Goal: Task Accomplishment & Management: Manage account settings

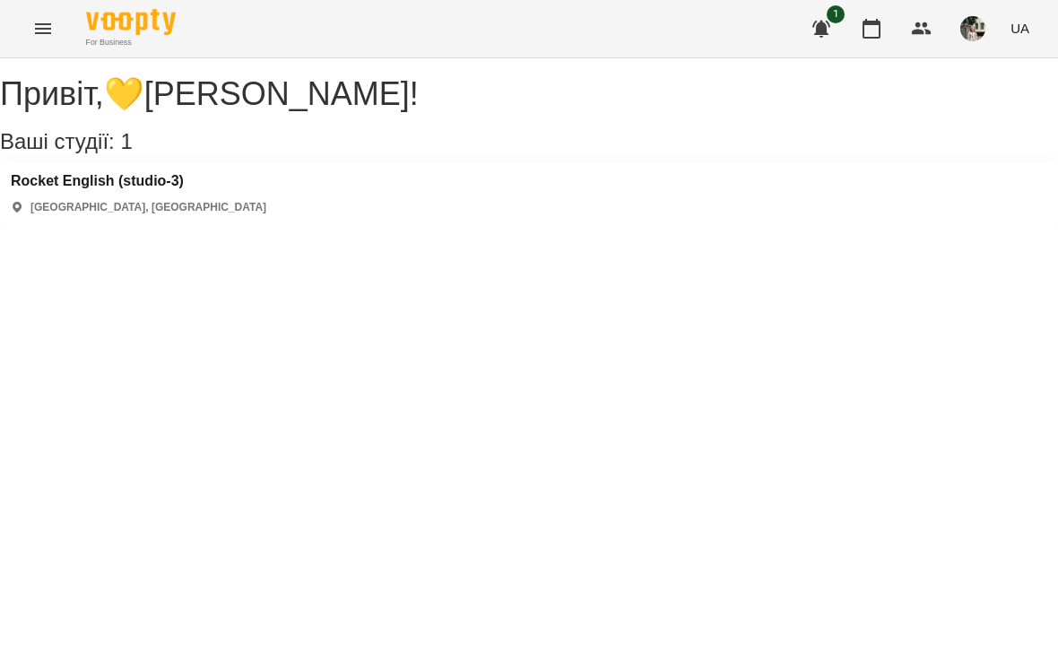
click at [879, 27] on icon "button" at bounding box center [872, 29] width 22 height 22
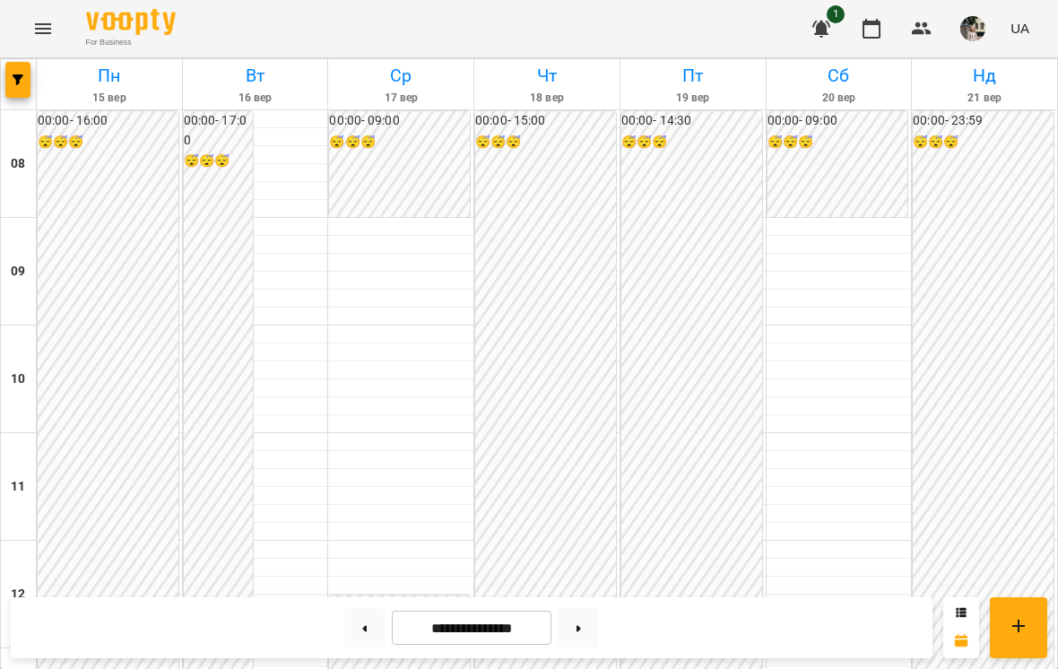
scroll to position [888, 0]
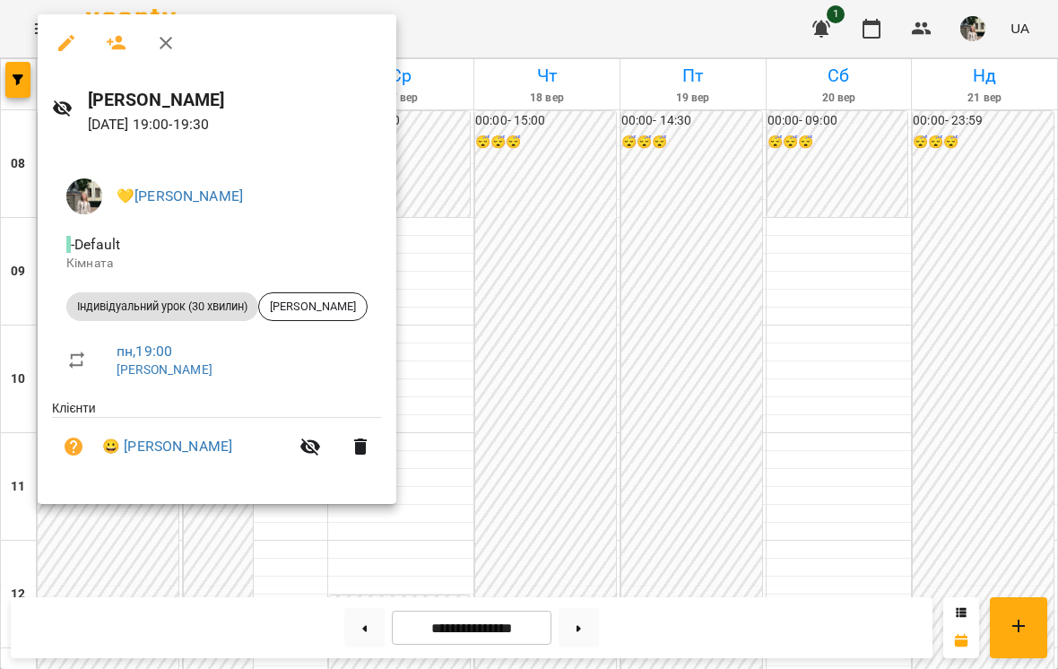
click at [546, 158] on div at bounding box center [529, 334] width 1058 height 669
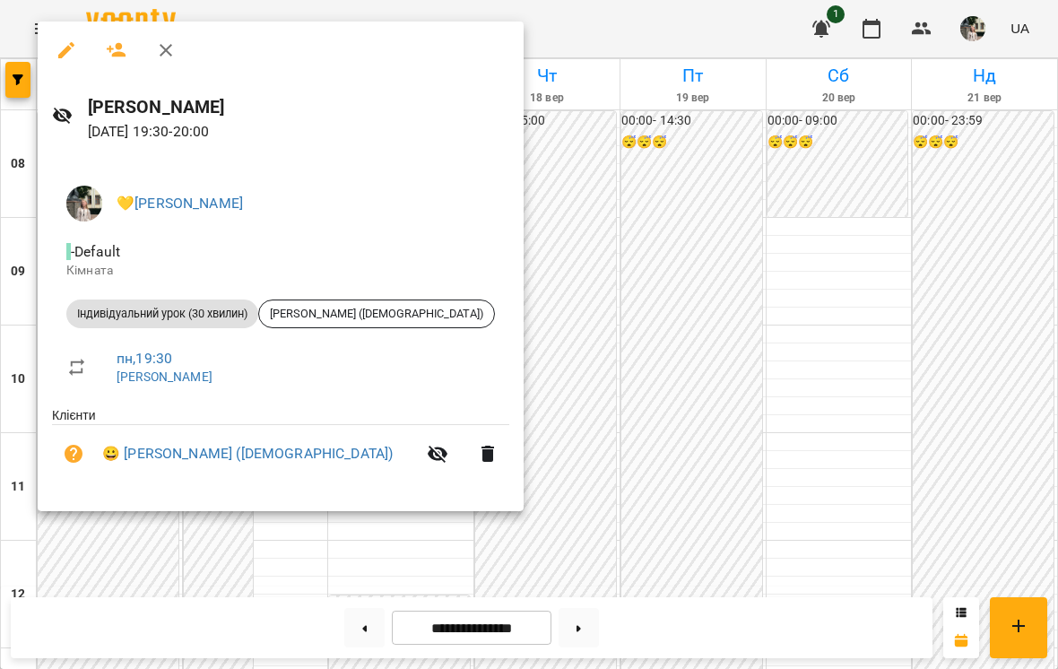
click at [594, 150] on div at bounding box center [529, 334] width 1058 height 669
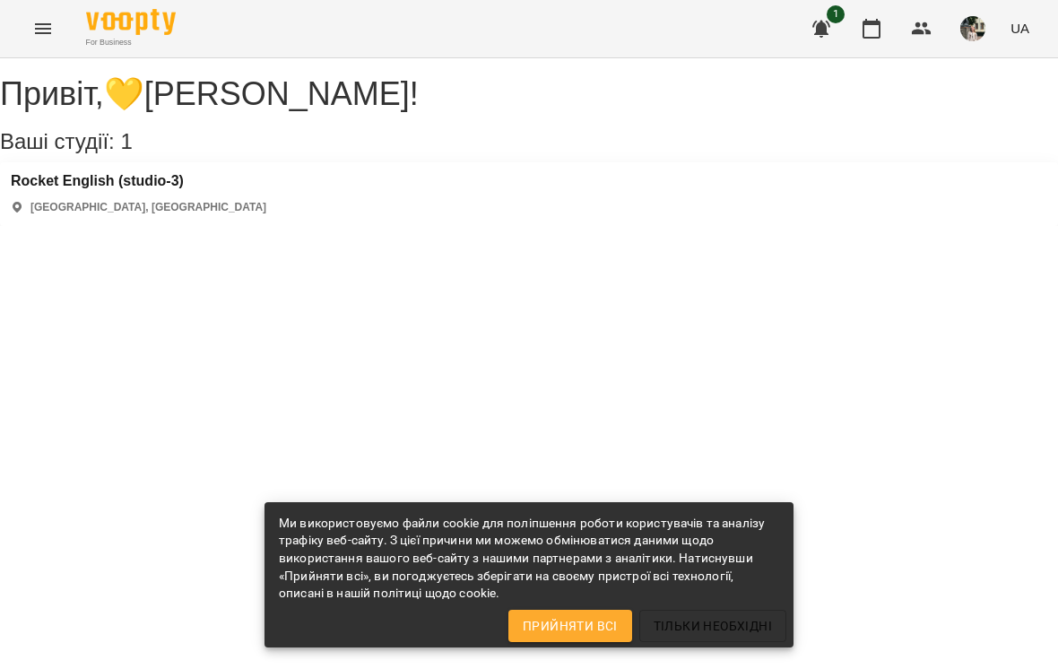
click at [880, 29] on icon "button" at bounding box center [871, 29] width 18 height 20
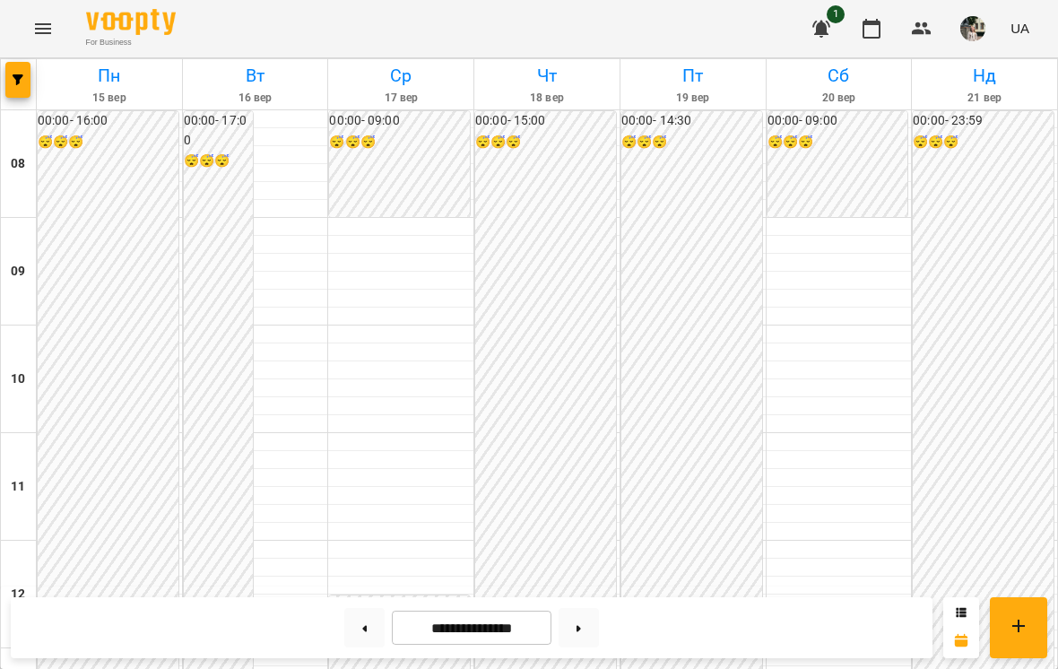
scroll to position [767, 0]
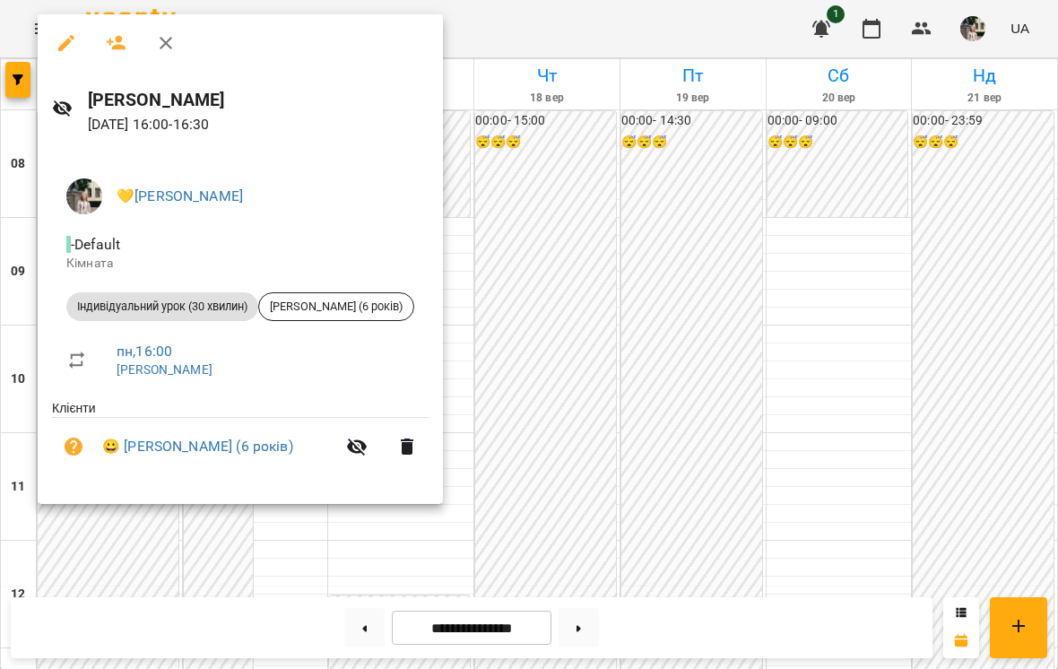
click at [705, 236] on div at bounding box center [529, 334] width 1058 height 669
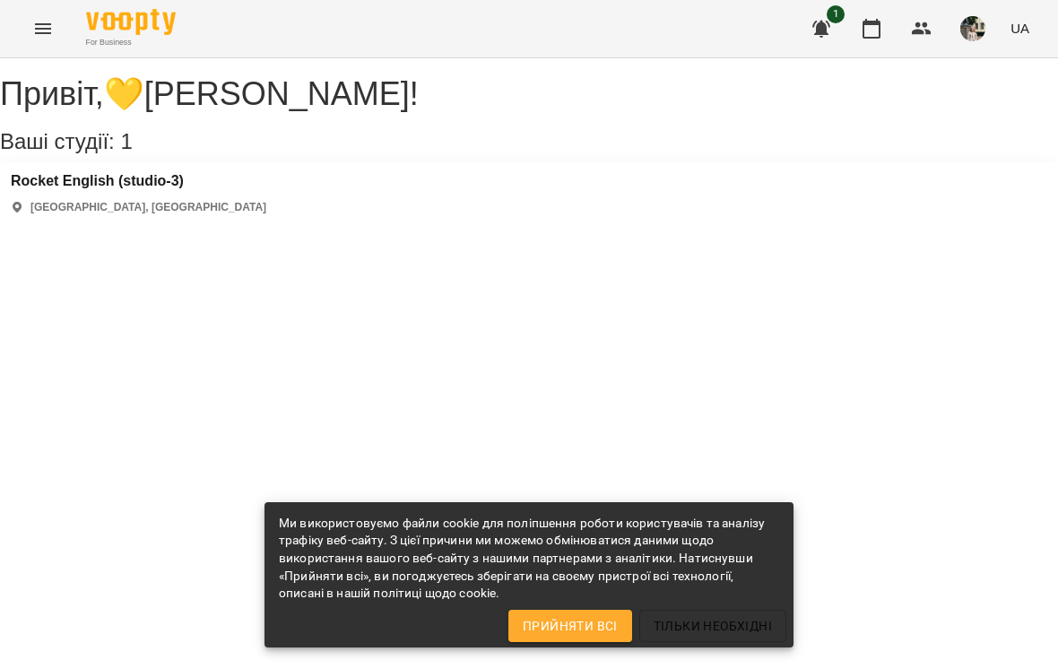
click at [882, 36] on icon "button" at bounding box center [872, 29] width 22 height 22
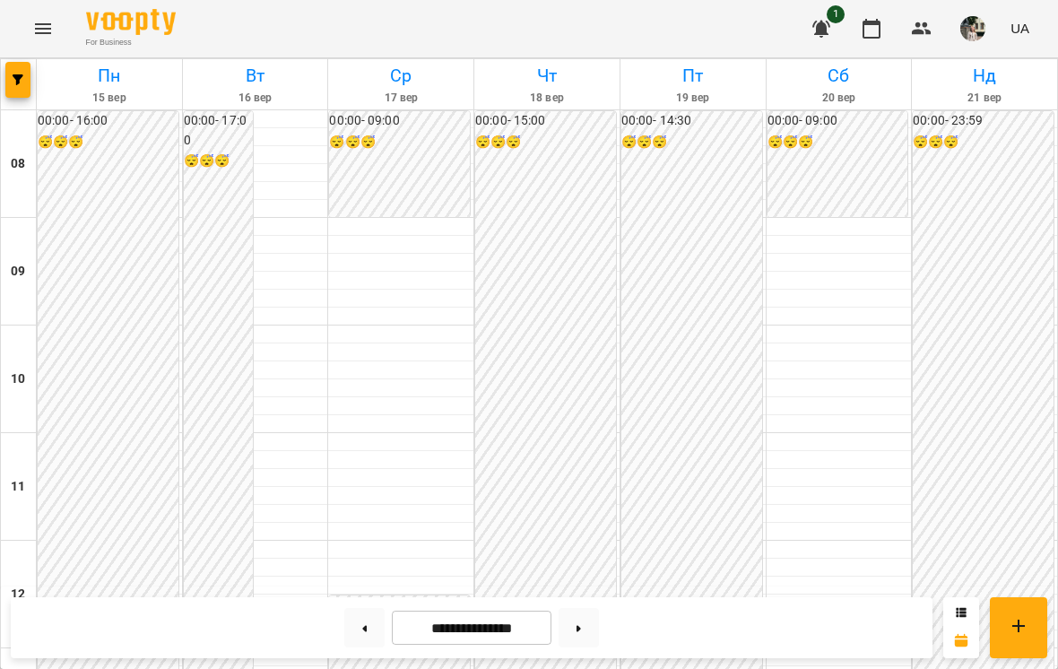
scroll to position [806, 0]
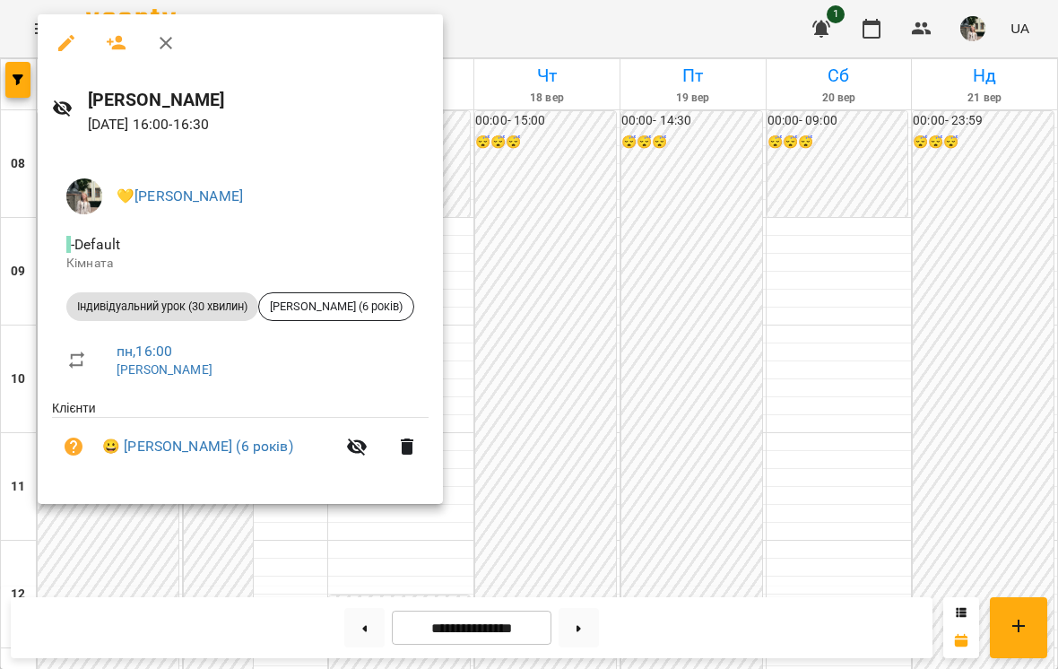
click at [598, 221] on div at bounding box center [529, 334] width 1058 height 669
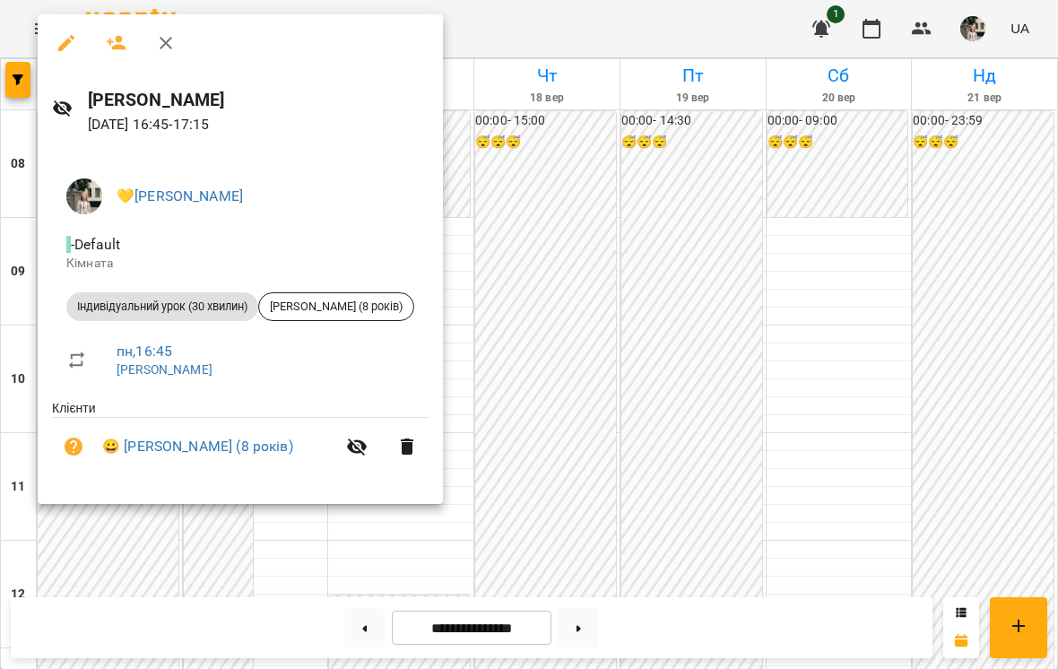
click at [679, 164] on div at bounding box center [529, 334] width 1058 height 669
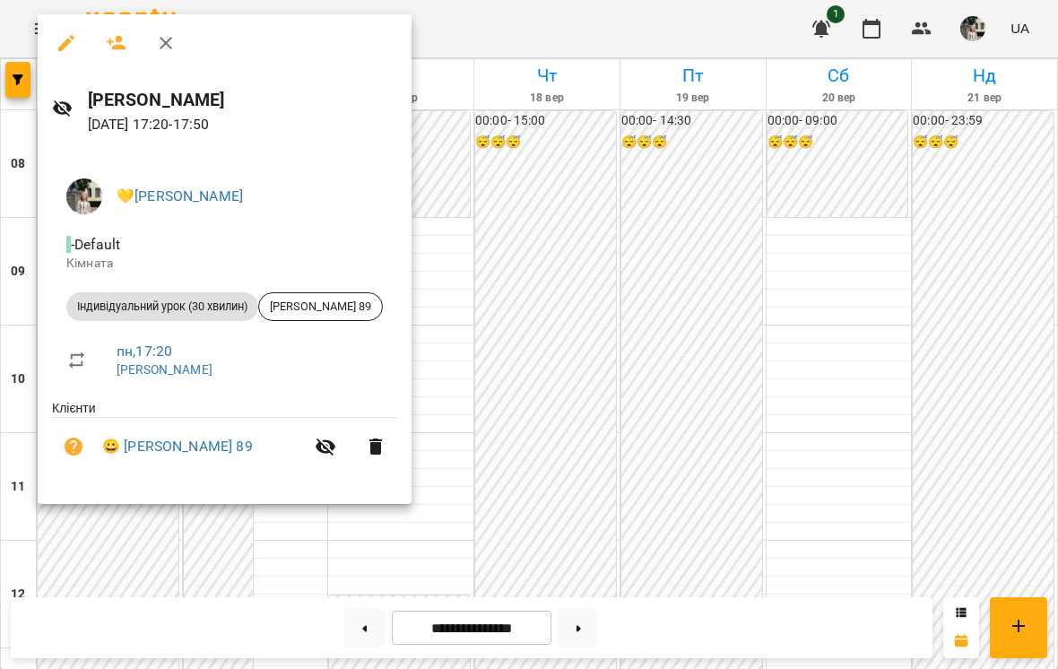
click at [492, 205] on div at bounding box center [529, 334] width 1058 height 669
